Goal: Transaction & Acquisition: Book appointment/travel/reservation

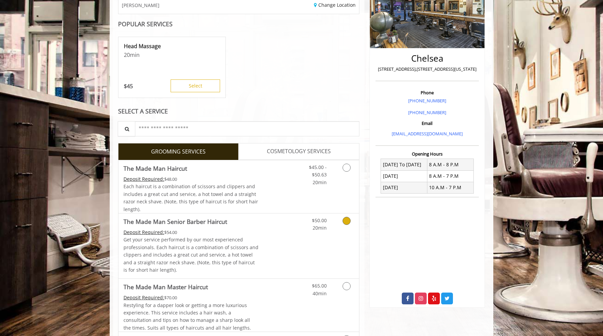
click at [307, 236] on div "$50.00 20min" at bounding box center [329, 245] width 60 height 65
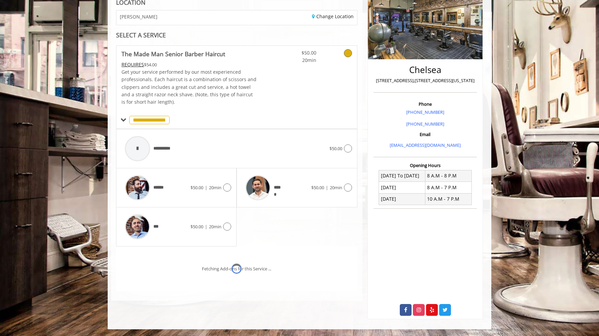
scroll to position [113, 0]
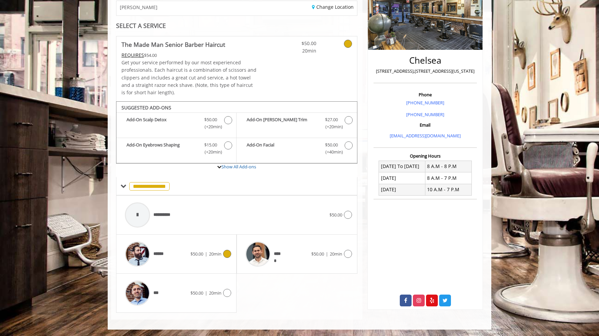
click at [222, 253] on div at bounding box center [226, 254] width 10 height 8
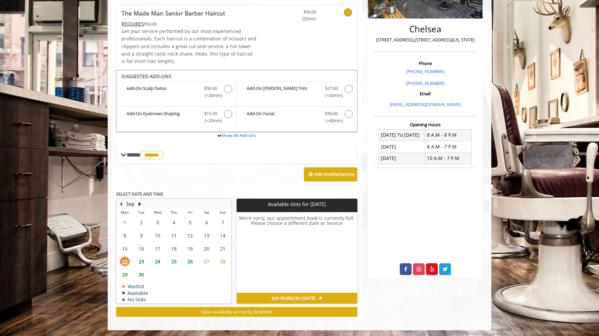
scroll to position [145, 0]
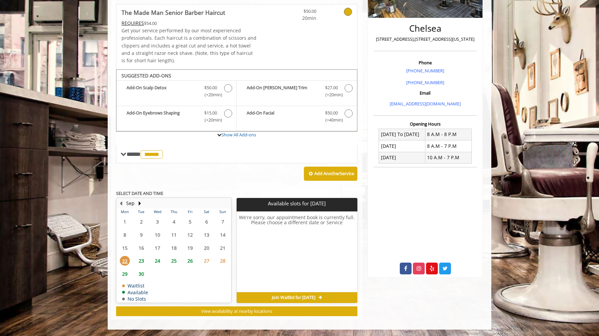
click at [140, 259] on span "23" at bounding box center [141, 261] width 10 height 10
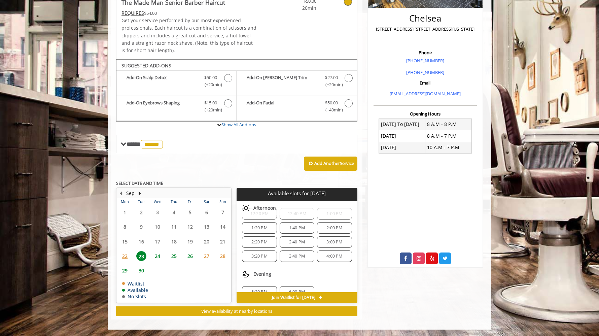
scroll to position [72, 0]
click at [260, 260] on span "3:20 PM" at bounding box center [259, 260] width 16 height 5
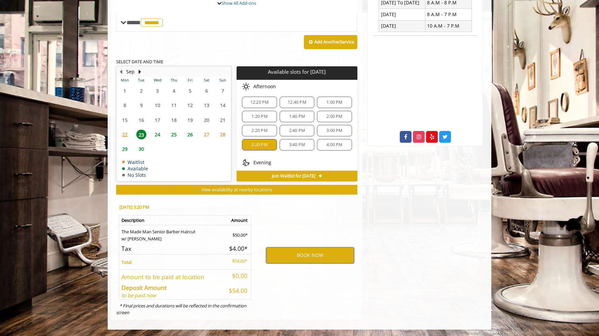
scroll to position [62, 0]
click at [296, 120] on span "1:40 PM" at bounding box center [297, 120] width 16 height 5
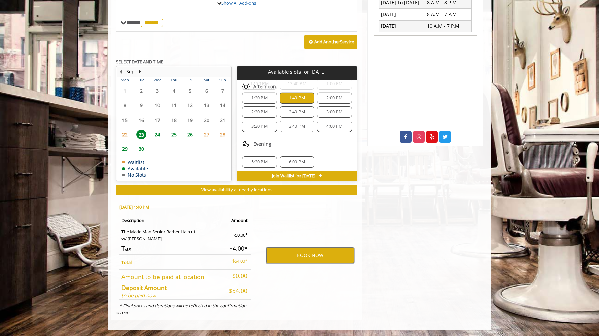
scroll to position [87, 0]
click at [296, 110] on span "2:40 PM" at bounding box center [297, 109] width 16 height 5
click at [257, 107] on span "2:20 PM" at bounding box center [259, 109] width 16 height 5
click at [291, 96] on span "1:40 PM" at bounding box center [297, 95] width 16 height 5
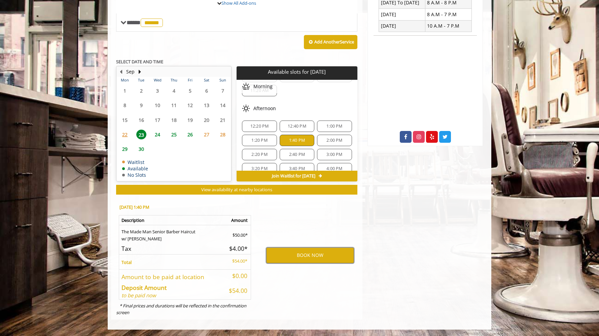
scroll to position [42, 0]
